Goal: Information Seeking & Learning: Check status

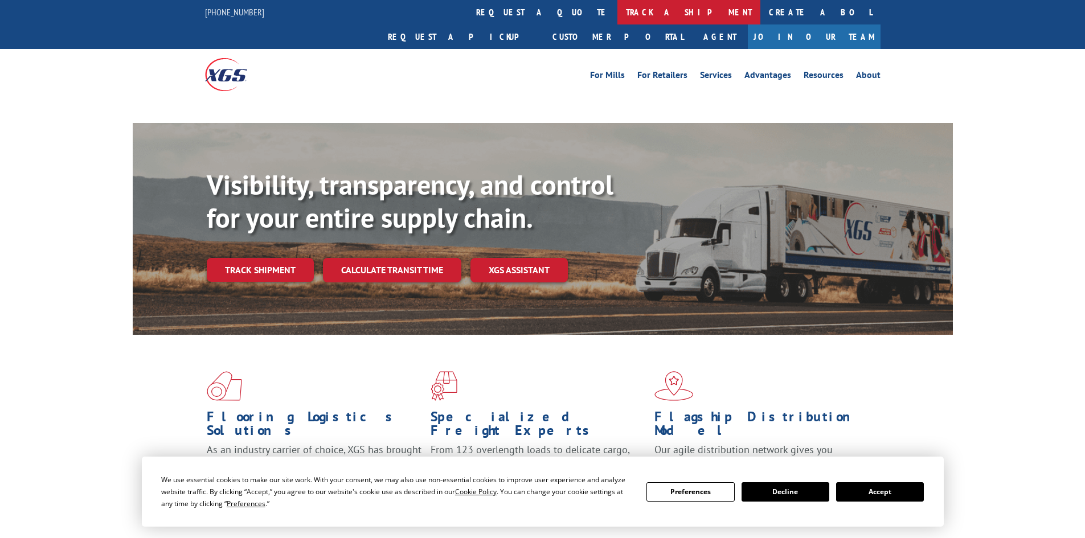
click at [617, 13] on link "track a shipment" at bounding box center [688, 12] width 143 height 24
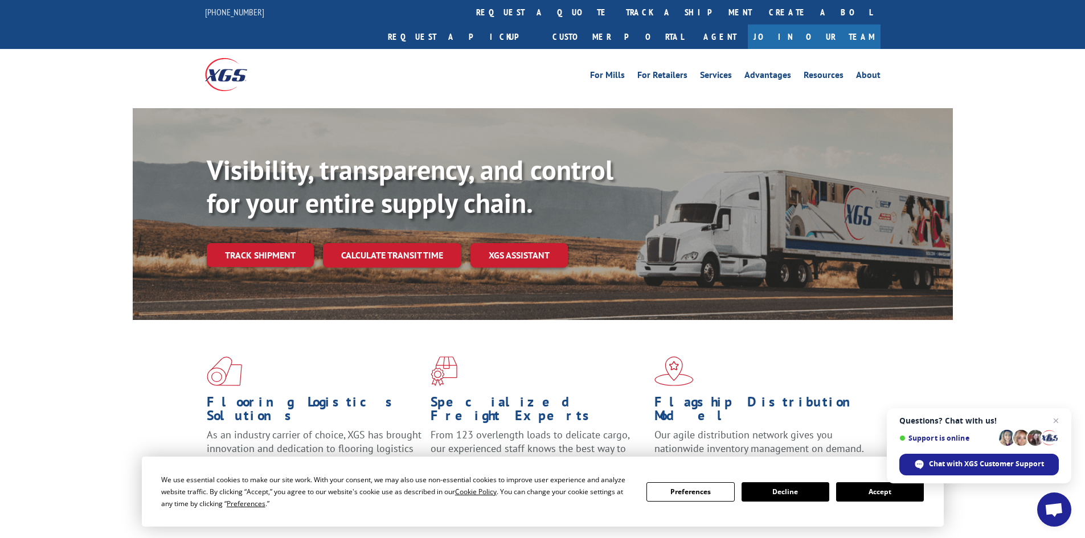
click at [860, 490] on button "Accept" at bounding box center [880, 491] width 88 height 19
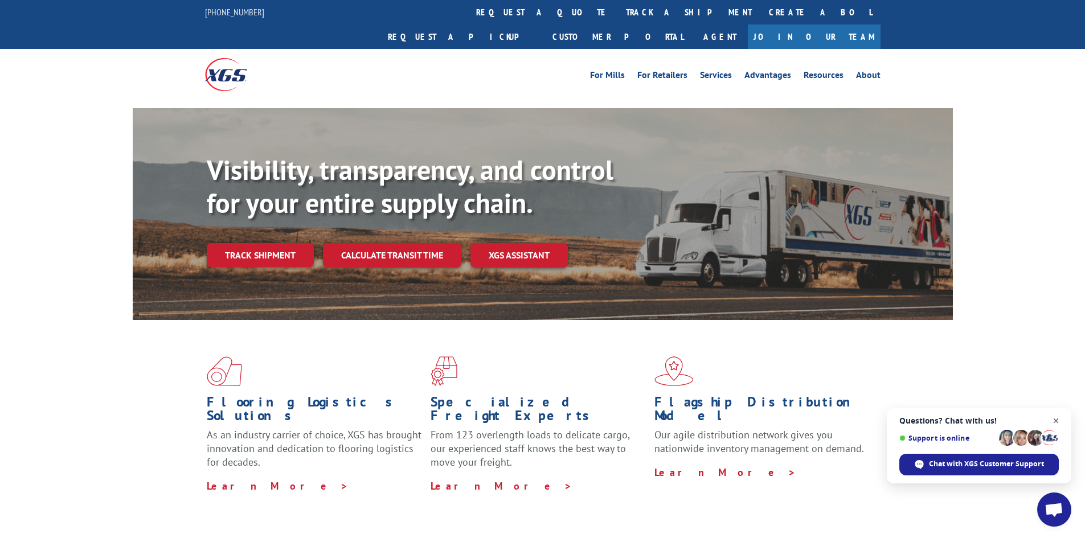
click at [1054, 416] on span "Close chat" at bounding box center [1056, 421] width 14 height 14
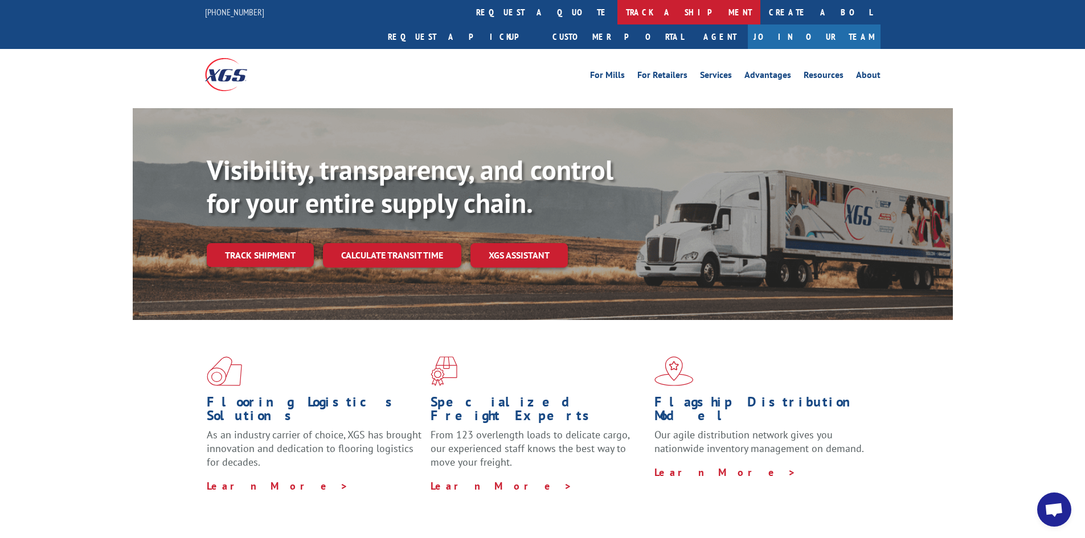
click at [617, 18] on link "track a shipment" at bounding box center [688, 12] width 143 height 24
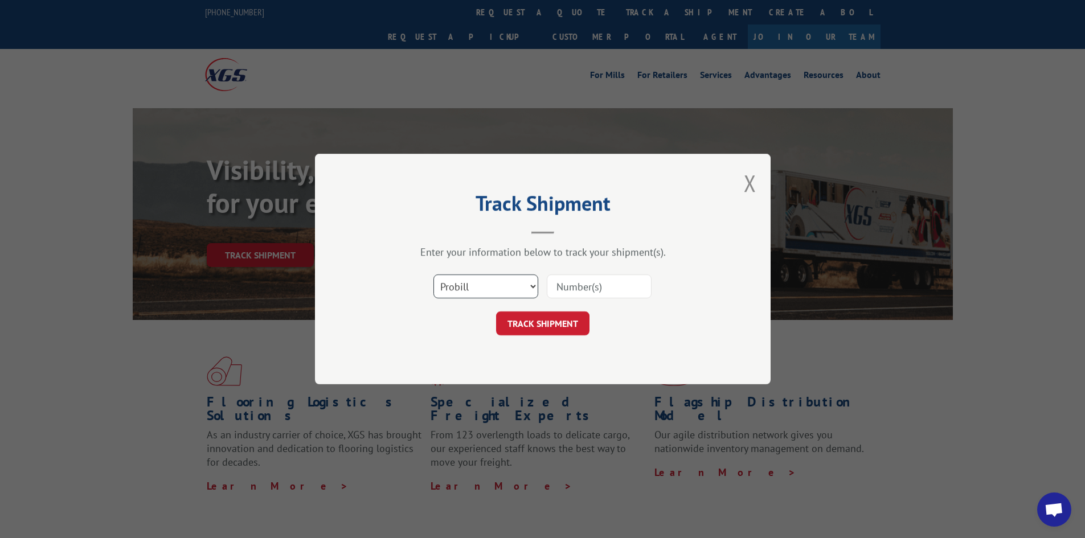
click at [511, 290] on select "Select category... Probill BOL PO" at bounding box center [485, 286] width 105 height 24
select select "bol"
click at [433, 274] on select "Select category... Probill BOL PO" at bounding box center [485, 286] width 105 height 24
click at [575, 293] on input at bounding box center [599, 286] width 105 height 24
paste input "6017434"
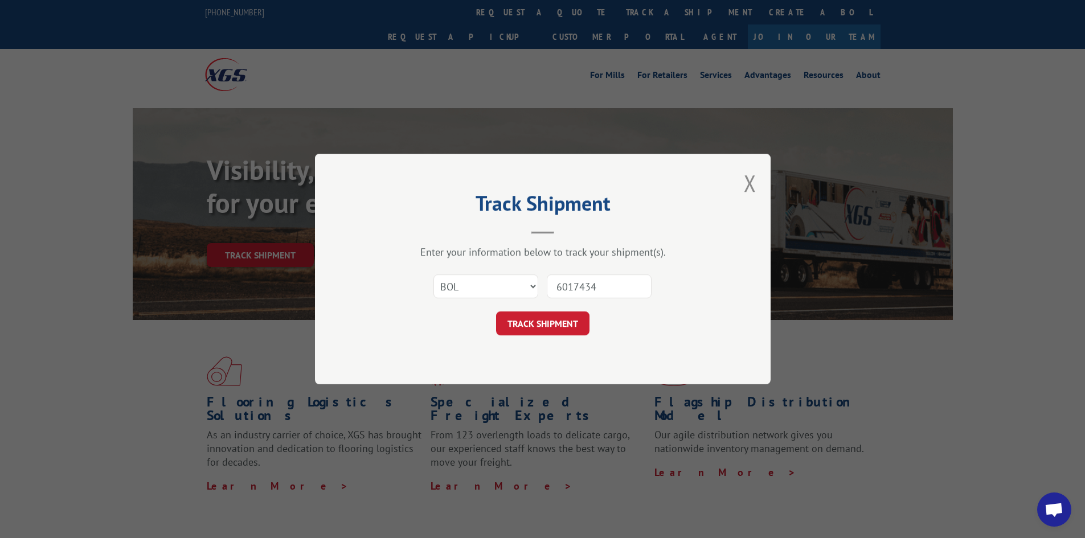
type input "6017434"
click at [496, 311] on button "TRACK SHIPMENT" at bounding box center [542, 323] width 93 height 24
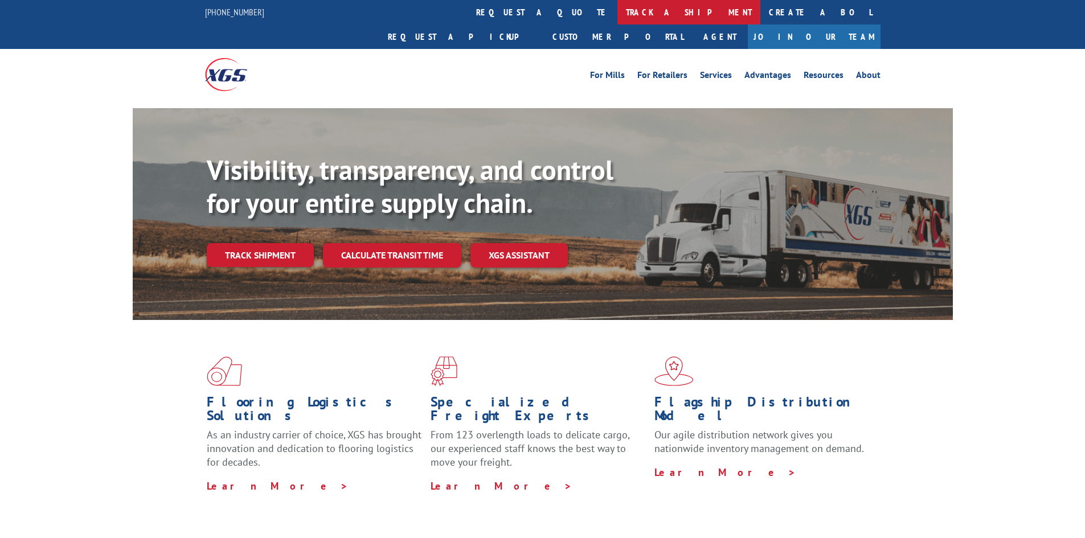
click at [617, 15] on link "track a shipment" at bounding box center [688, 12] width 143 height 24
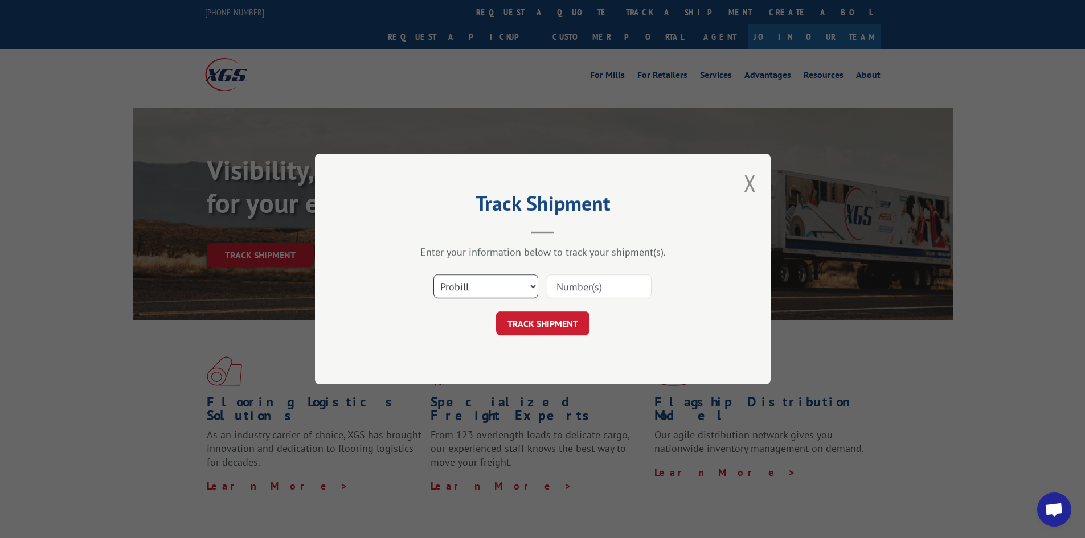
drag, startPoint x: 499, startPoint y: 280, endPoint x: 497, endPoint y: 286, distance: 7.2
click at [499, 280] on select "Select category... Probill BOL PO" at bounding box center [485, 286] width 105 height 24
select select "bol"
click at [433, 274] on select "Select category... Probill BOL PO" at bounding box center [485, 286] width 105 height 24
click at [574, 285] on input at bounding box center [599, 286] width 105 height 24
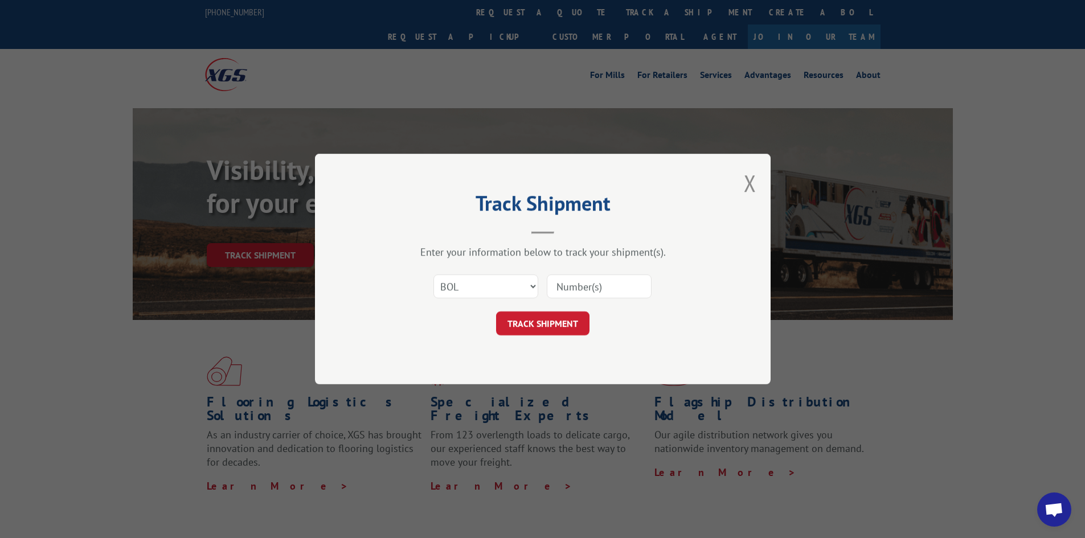
paste input "5221237"
type input "5221237"
drag, startPoint x: 565, startPoint y: 315, endPoint x: 560, endPoint y: 324, distance: 10.7
click at [565, 317] on button "TRACK SHIPMENT" at bounding box center [542, 323] width 93 height 24
